Goal: Information Seeking & Learning: Learn about a topic

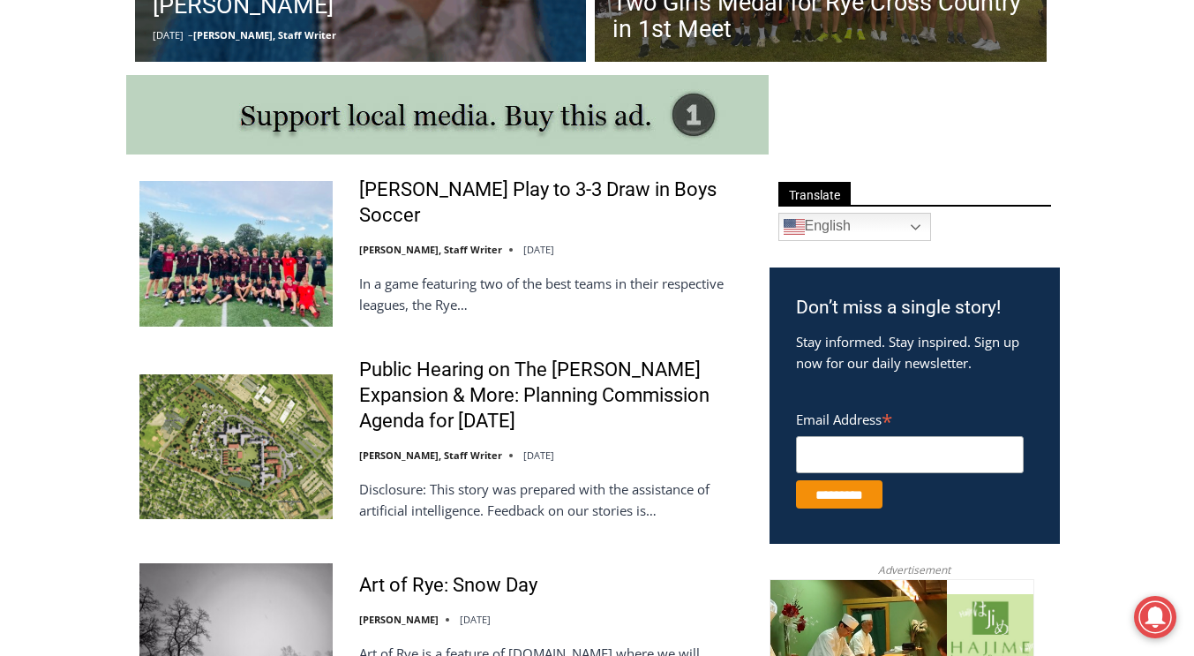
scroll to position [918, 0]
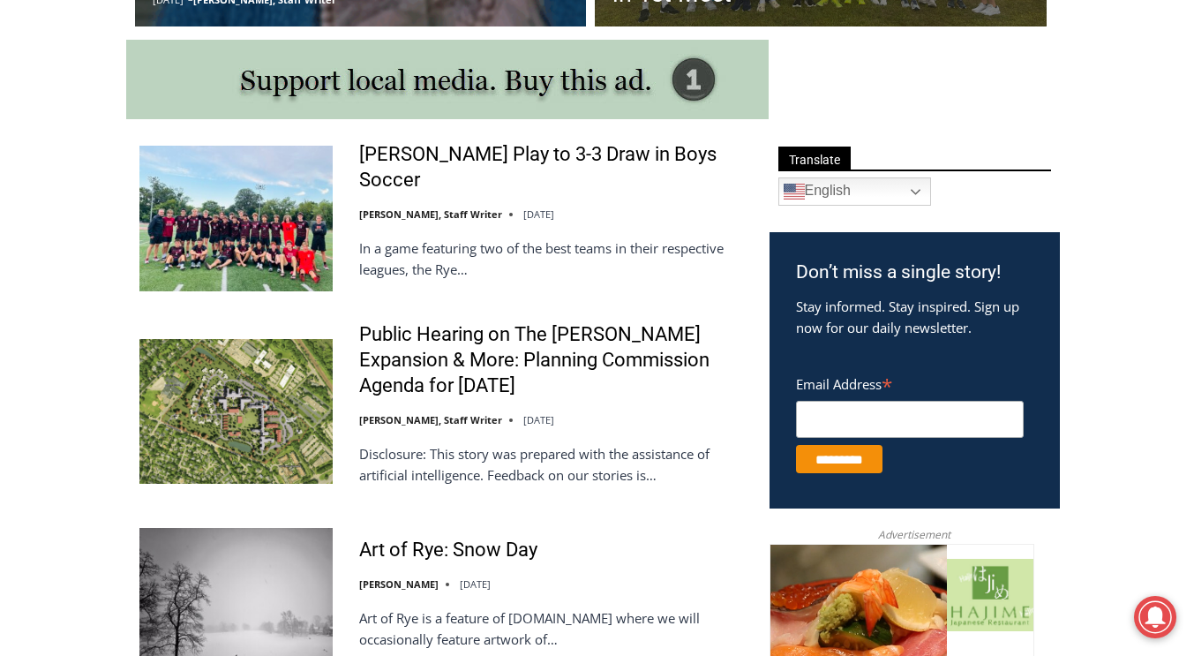
click at [203, 227] on img at bounding box center [235, 218] width 193 height 145
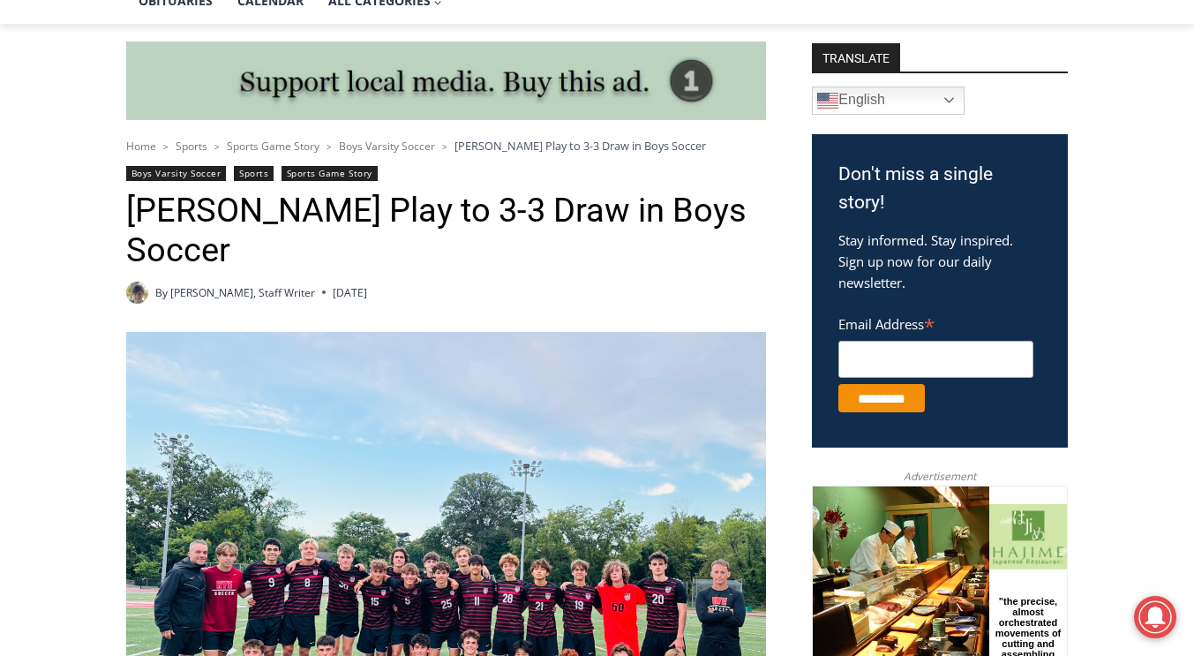
scroll to position [530, 0]
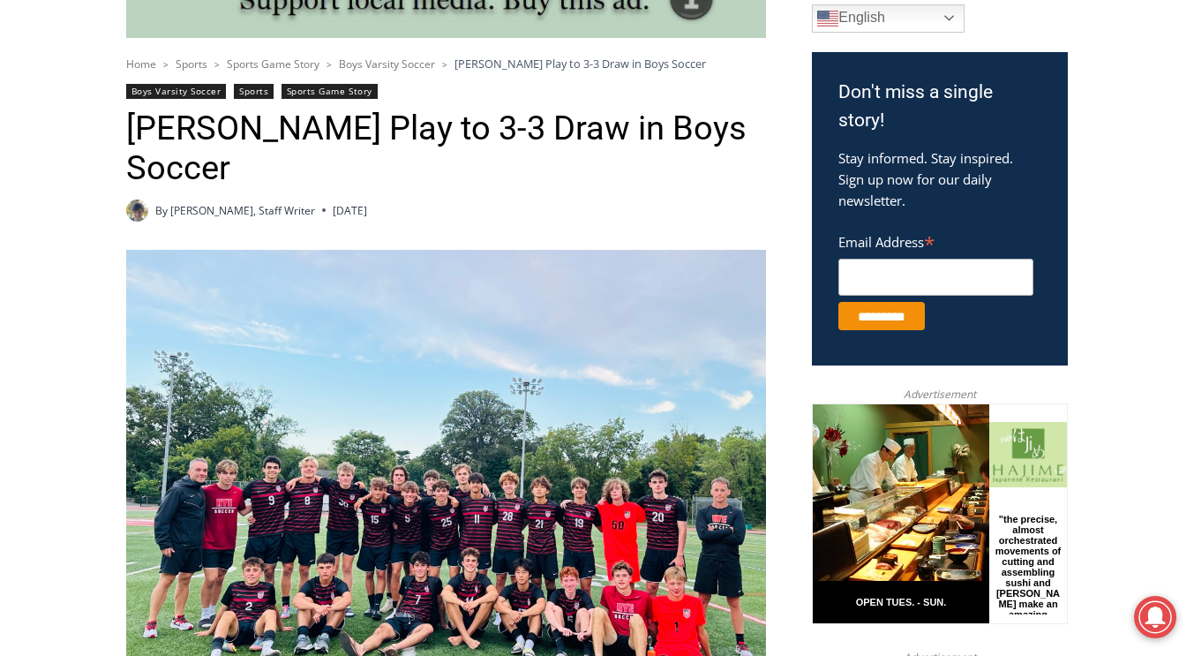
click at [342, 488] on img at bounding box center [446, 490] width 640 height 480
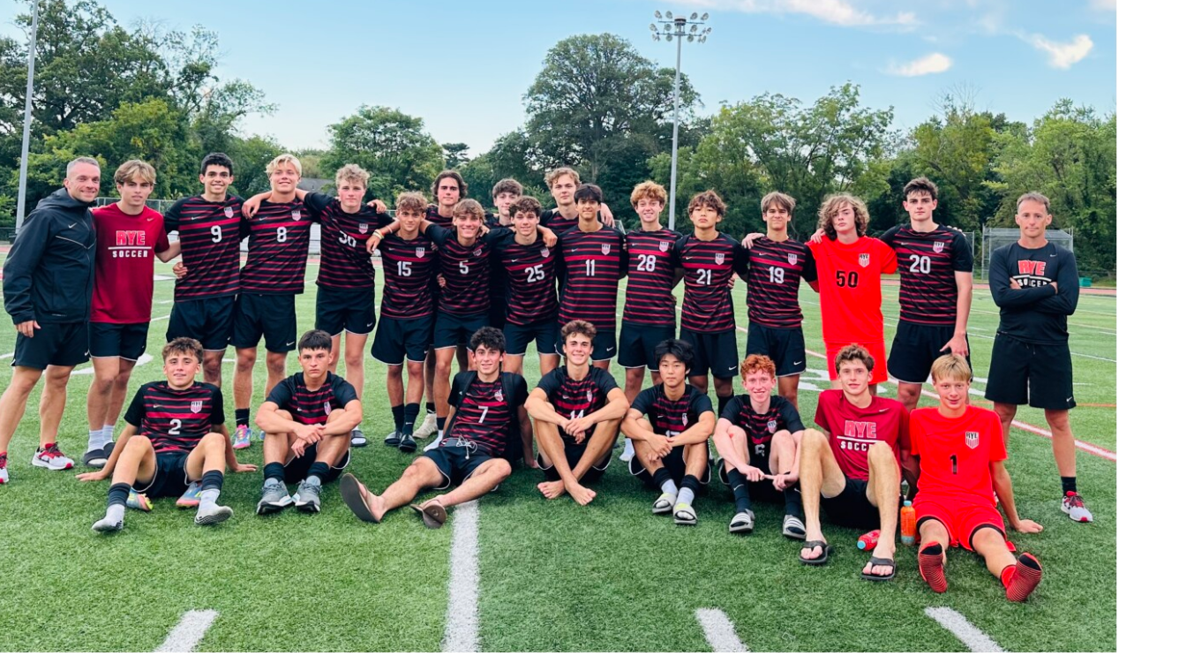
scroll to position [899, 0]
